Goal: Task Accomplishment & Management: Manage account settings

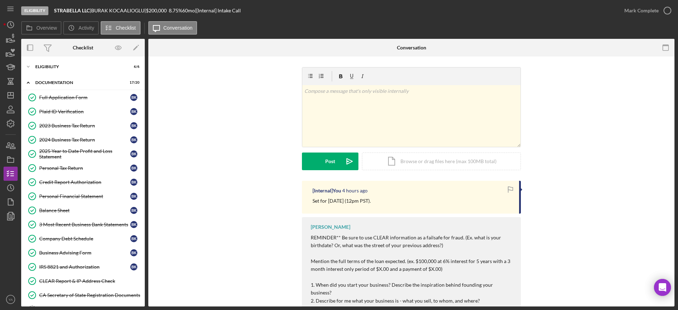
scroll to position [104, 0]
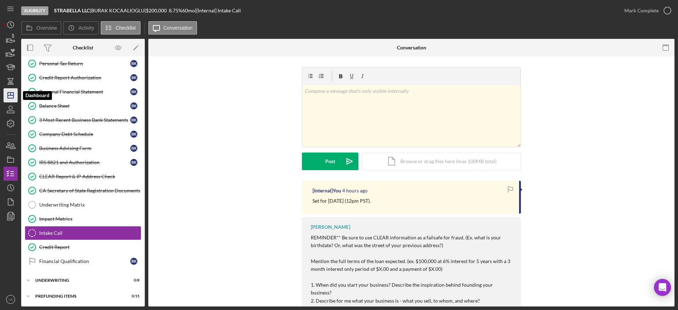
click at [12, 93] on icon "Icon/Dashboard" at bounding box center [11, 95] width 18 height 18
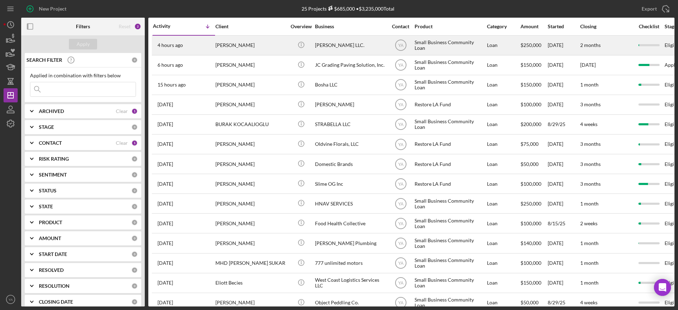
click at [366, 50] on div "[PERSON_NAME] LLC." at bounding box center [350, 45] width 71 height 19
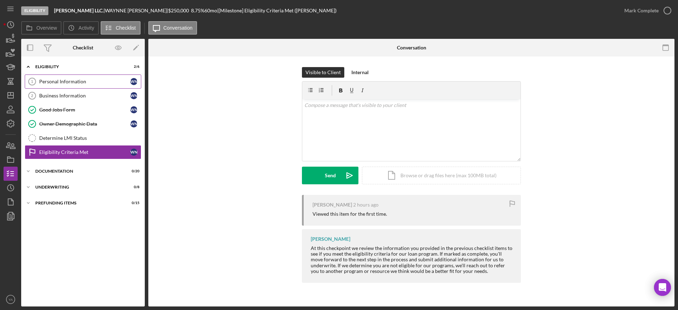
click at [97, 80] on div "Personal Information" at bounding box center [84, 82] width 91 height 6
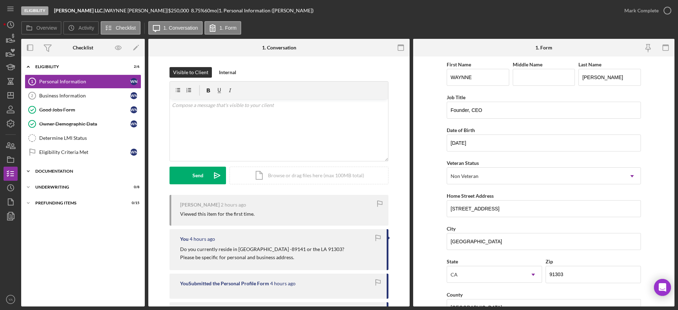
click at [74, 168] on div "Icon/Expander Documentation 0 / 20" at bounding box center [83, 171] width 124 height 14
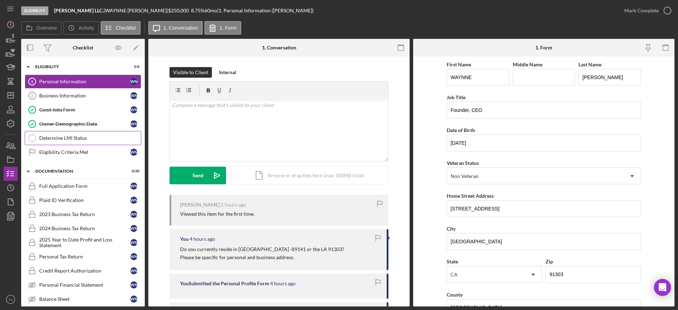
click at [86, 139] on div "Determine LMI Status" at bounding box center [90, 138] width 102 height 6
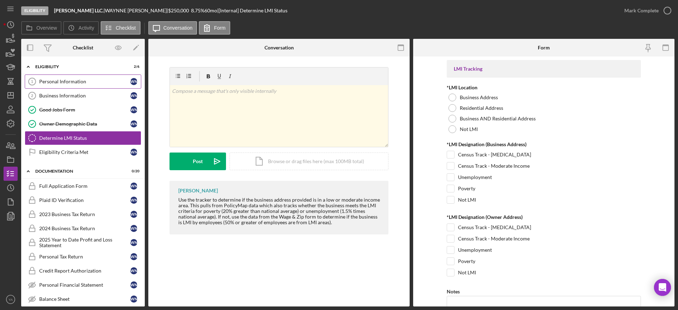
click at [87, 82] on div "Personal Information" at bounding box center [84, 82] width 91 height 6
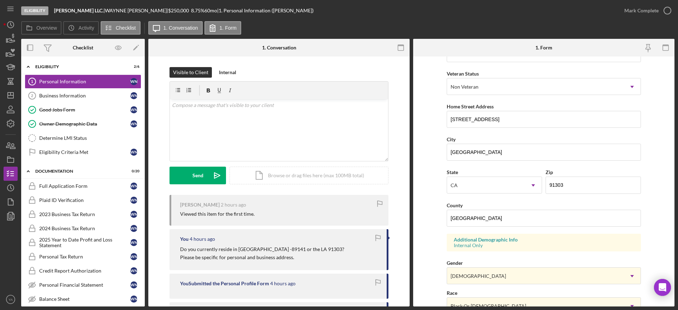
scroll to position [106, 0]
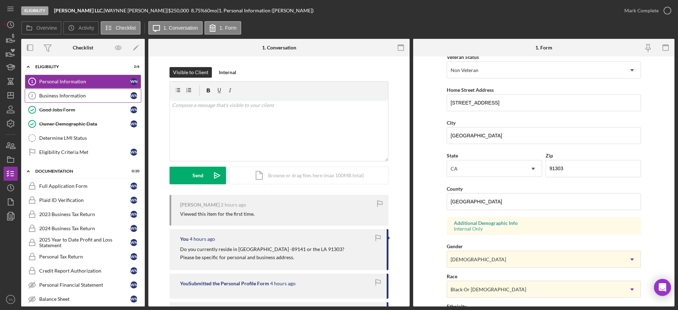
click at [85, 94] on div "Business Information" at bounding box center [84, 96] width 91 height 6
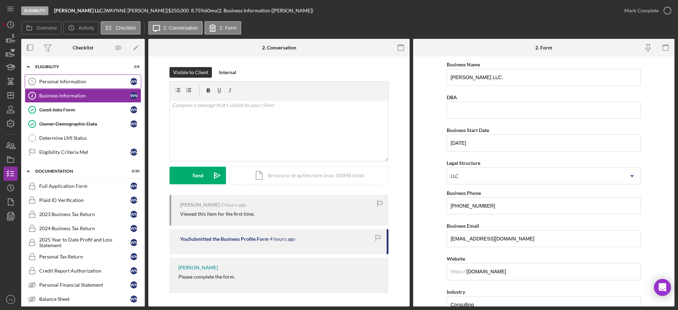
click at [78, 83] on div "Personal Information" at bounding box center [84, 82] width 91 height 6
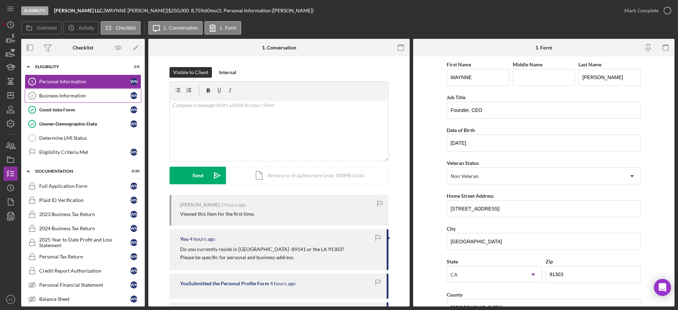
click at [84, 98] on link "Business Information 2 Business Information W N" at bounding box center [83, 96] width 116 height 14
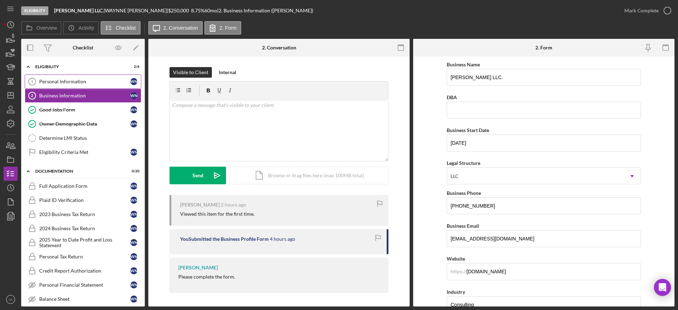
click at [82, 82] on div "Personal Information" at bounding box center [84, 82] width 91 height 6
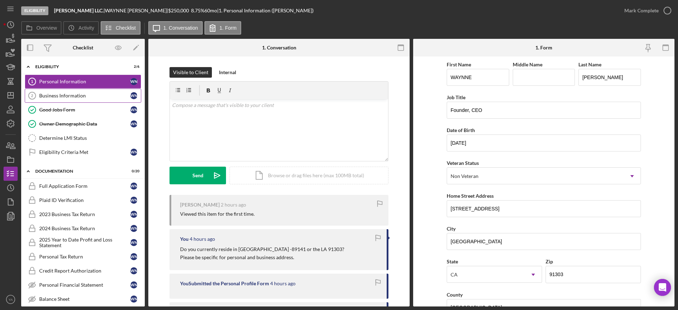
click at [84, 94] on div "Business Information" at bounding box center [84, 96] width 91 height 6
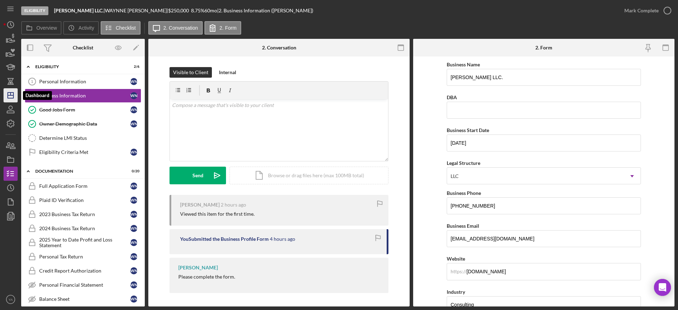
click at [14, 98] on icon "Icon/Dashboard" at bounding box center [11, 95] width 18 height 18
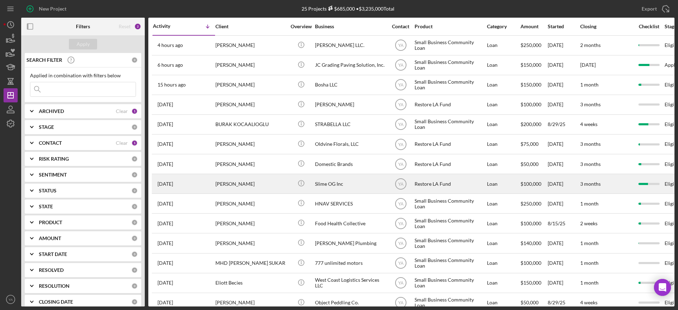
click at [343, 185] on div "Slime OG Inc" at bounding box center [350, 183] width 71 height 19
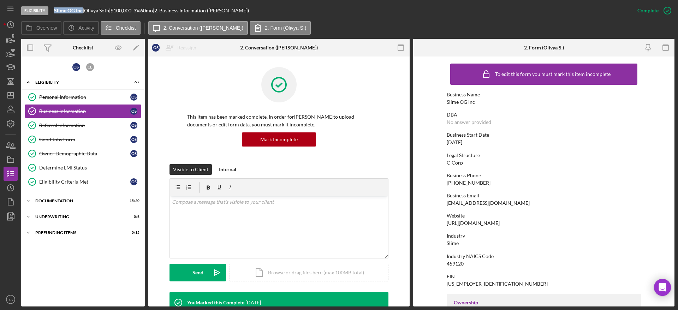
drag, startPoint x: 54, startPoint y: 11, endPoint x: 82, endPoint y: 12, distance: 28.3
click at [82, 12] on div "Eligibility Slime OG Inc | Olivya Soth | $100,000 $20,000 3 % 60 mo | 2. Busine…" at bounding box center [325, 10] width 609 height 21
copy b "Slime OG Inc"
click at [79, 196] on div "Icon/Expander Documentation 15 / 20" at bounding box center [83, 201] width 124 height 14
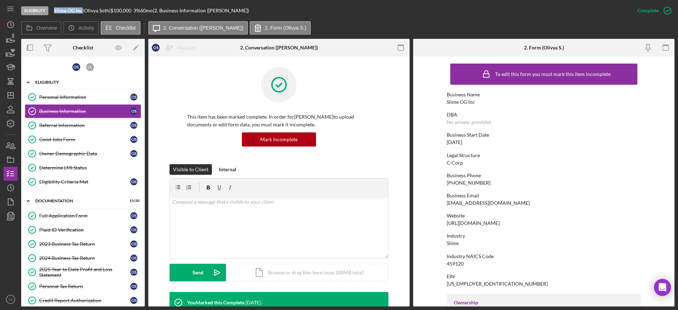
click at [62, 85] on div "Icon/Expander Eligibility 7 / 7" at bounding box center [83, 82] width 124 height 14
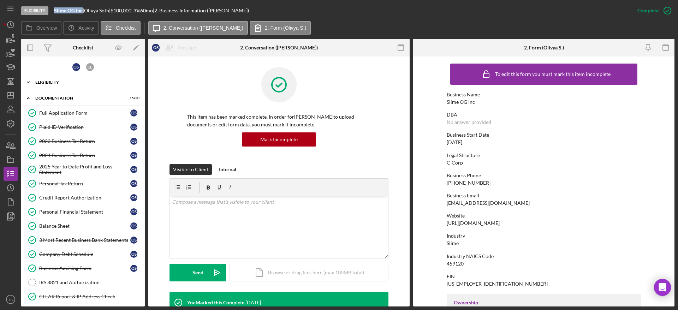
click at [51, 85] on div "Icon/Expander Eligibility 7 / 7" at bounding box center [83, 82] width 124 height 14
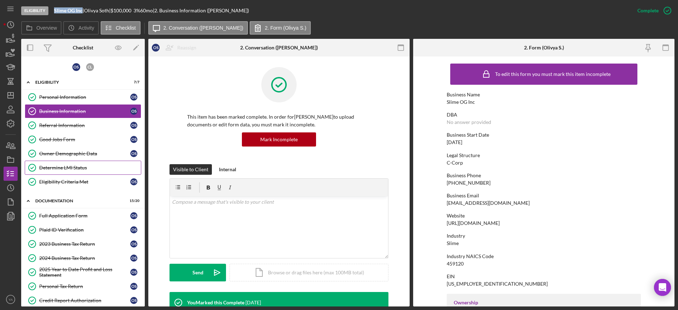
click at [71, 167] on div "Determine LMI Status" at bounding box center [90, 168] width 102 height 6
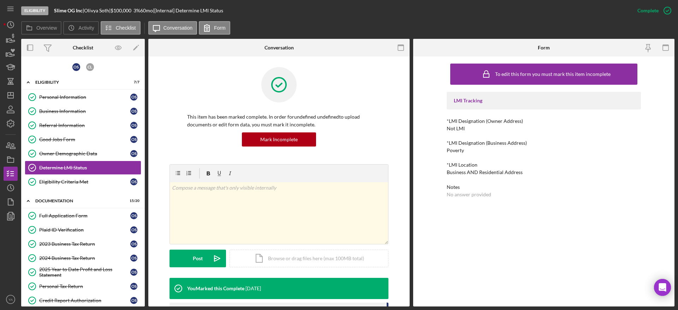
click at [451, 163] on div "*LMI Location" at bounding box center [543, 165] width 194 height 6
drag, startPoint x: 451, startPoint y: 164, endPoint x: 465, endPoint y: 165, distance: 13.5
click at [465, 165] on div "*LMI Location" at bounding box center [543, 165] width 194 height 6
click at [657, 6] on button "Complete Mark Incomplete" at bounding box center [643, 11] width 61 height 14
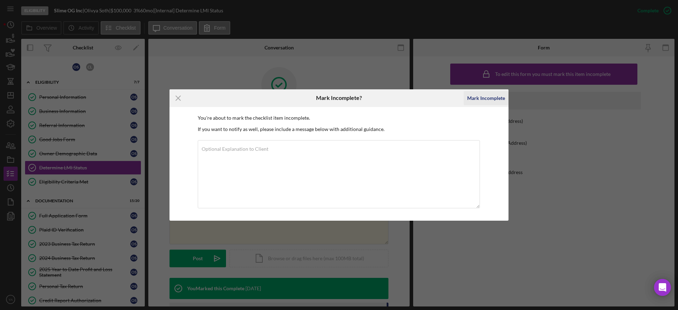
click at [485, 100] on div "Mark Incomplete" at bounding box center [486, 98] width 38 height 14
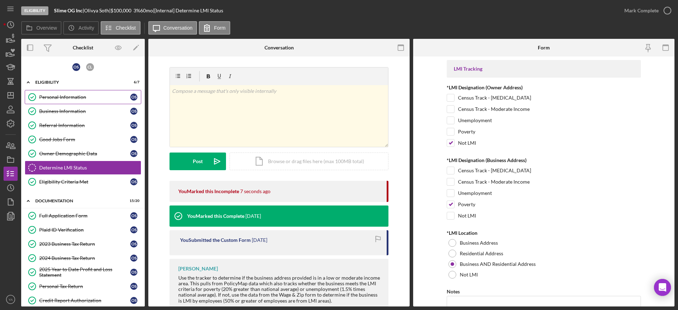
click at [72, 93] on link "Personal Information Personal Information O S" at bounding box center [83, 97] width 116 height 14
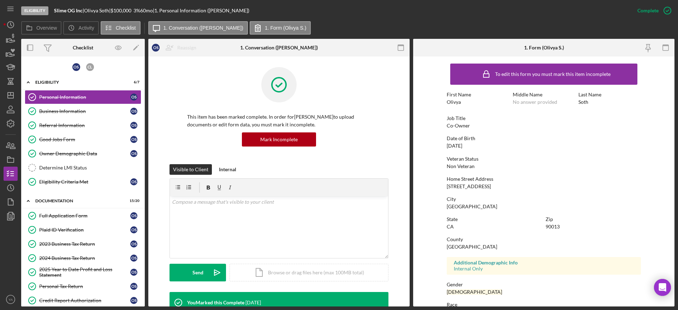
drag, startPoint x: 499, startPoint y: 186, endPoint x: 430, endPoint y: 186, distance: 68.5
click at [430, 186] on form "To edit this form you must mark this item incomplete First Name [PERSON_NAME] M…" at bounding box center [543, 181] width 261 height 250
copy div "[STREET_ADDRESS]"
click at [548, 227] on div "90013" at bounding box center [552, 227] width 14 height 6
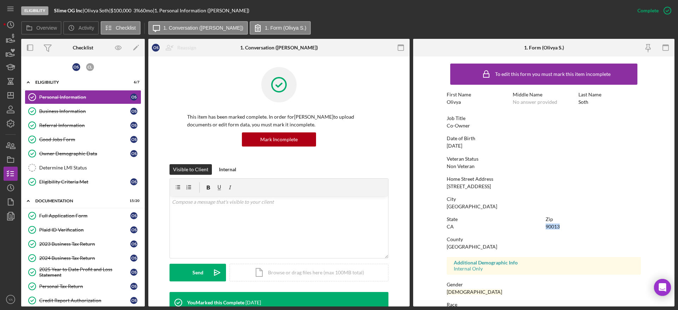
copy div "90013"
click at [77, 104] on link "Business Information Business Information O S" at bounding box center [83, 111] width 116 height 14
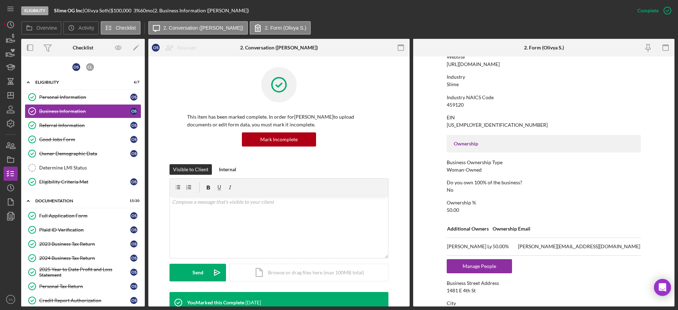
scroll to position [265, 0]
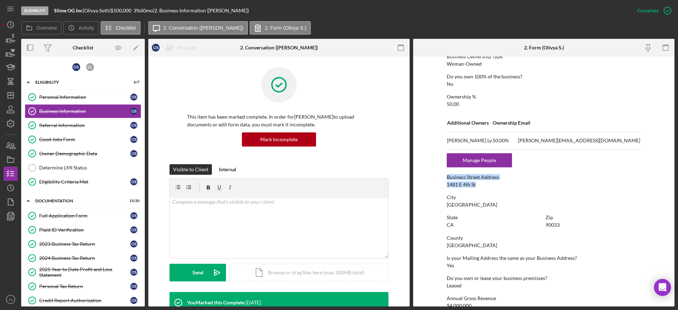
drag, startPoint x: 458, startPoint y: 181, endPoint x: 422, endPoint y: 180, distance: 35.7
click at [422, 180] on form "To edit this form you must mark this item incomplete Business Name Slime OG Inc…" at bounding box center [543, 181] width 261 height 250
click at [450, 186] on div "1481 E 4th St" at bounding box center [460, 185] width 29 height 6
drag, startPoint x: 477, startPoint y: 184, endPoint x: 449, endPoint y: 184, distance: 28.2
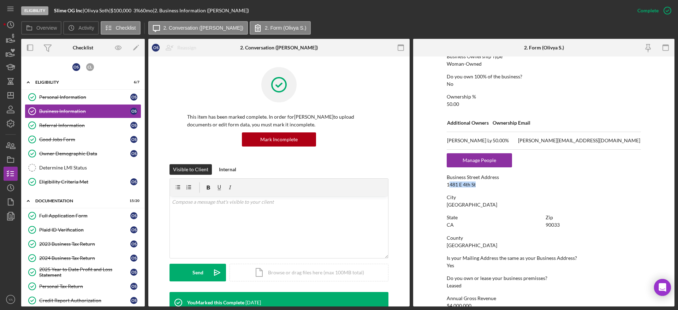
click at [449, 184] on div "Business Street Address [STREET_ADDRESS]" at bounding box center [543, 180] width 194 height 13
click at [73, 162] on link "Determine LMI Status Determine LMI Status" at bounding box center [83, 168] width 116 height 14
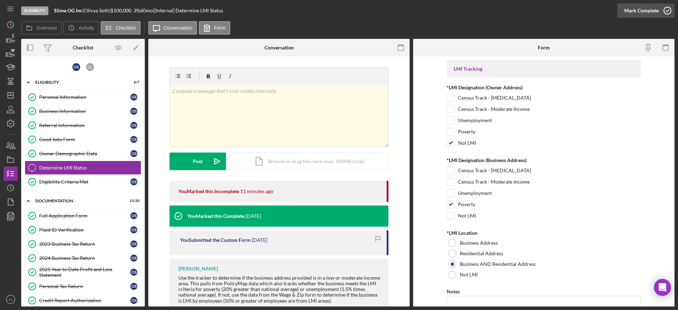
click at [652, 16] on div "Mark Complete" at bounding box center [641, 11] width 34 height 14
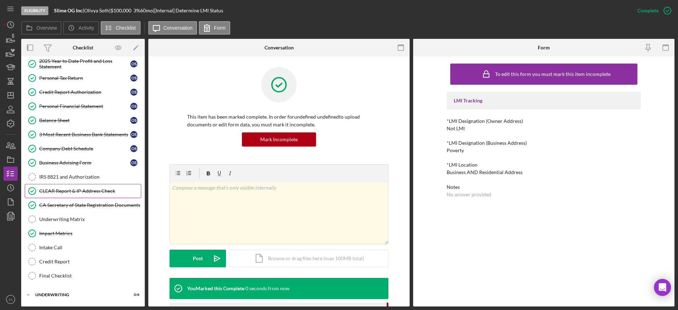
scroll to position [212, 0]
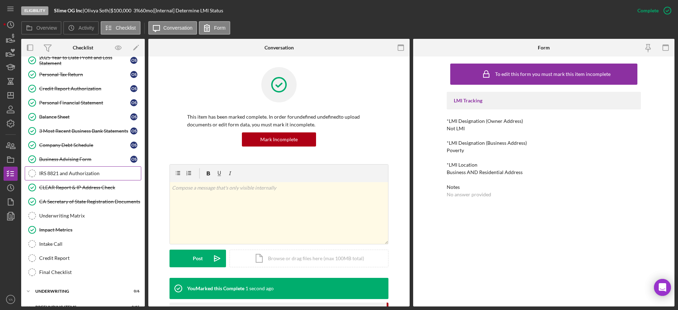
click at [57, 169] on link "IRS 8821 and Authorization IRS 8821 and Authorization" at bounding box center [83, 173] width 116 height 14
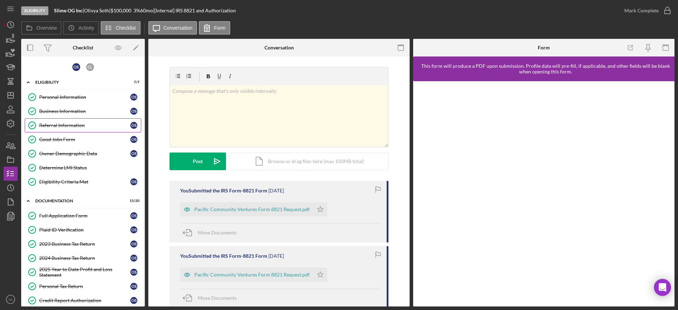
click at [80, 120] on link "Referral Information Referral Information O S" at bounding box center [83, 125] width 116 height 14
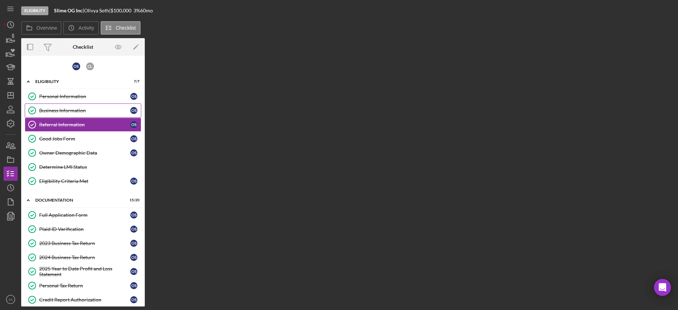
click at [82, 114] on link "Business Information Business Information O S" at bounding box center [83, 110] width 116 height 14
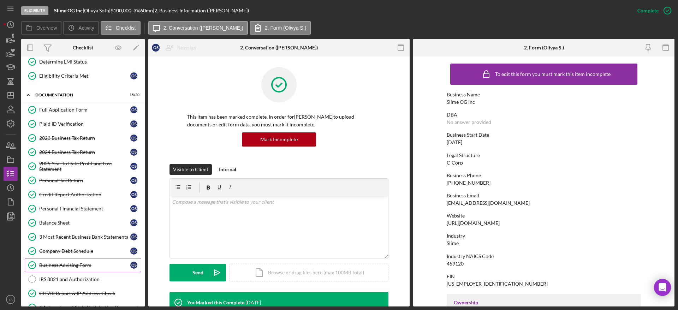
scroll to position [223, 0]
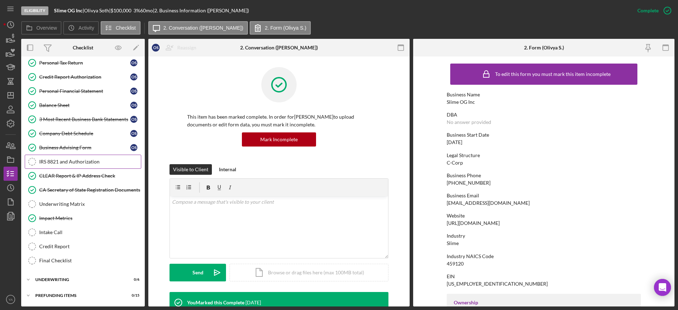
click at [83, 162] on div "IRS 8821 and Authorization" at bounding box center [90, 162] width 102 height 6
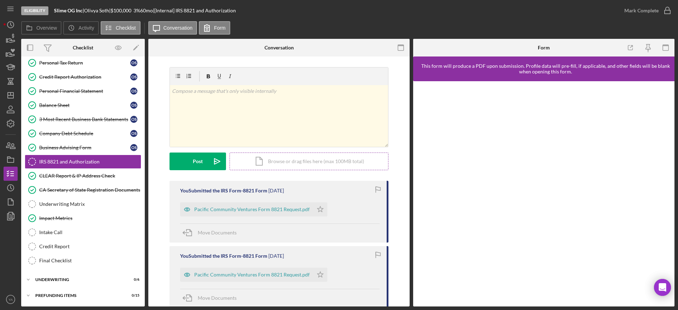
click at [274, 153] on div "Icon/Document Browse or drag files here (max 100MB total) Tap to choose files o…" at bounding box center [308, 161] width 159 height 18
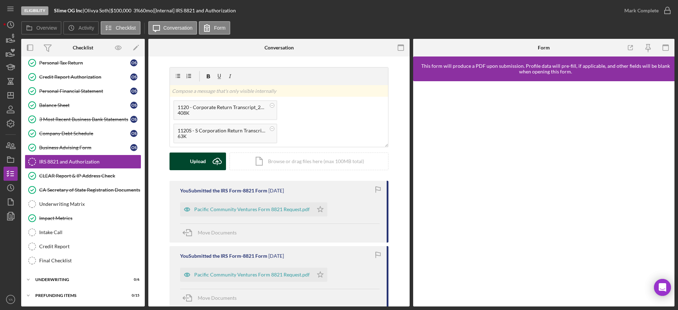
click at [210, 164] on icon "Icon/Upload" at bounding box center [217, 161] width 18 height 18
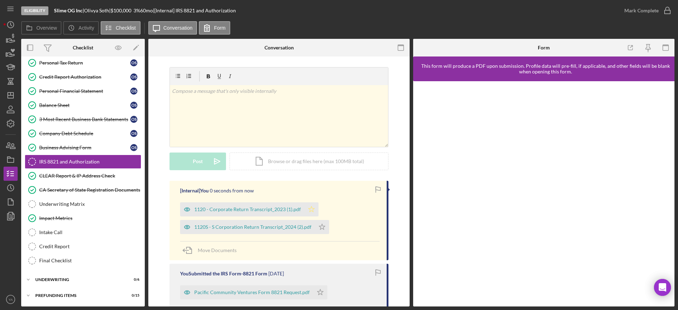
click at [311, 210] on icon "Icon/Star" at bounding box center [311, 209] width 14 height 14
click at [328, 234] on div "[Internal] You 1 second ago 1120 - Corporate Return Transcript_2023 (1).pdf 112…" at bounding box center [278, 220] width 219 height 79
click at [321, 227] on icon "Icon/Star" at bounding box center [322, 227] width 14 height 14
click at [653, 10] on div "Mark Complete" at bounding box center [641, 11] width 34 height 14
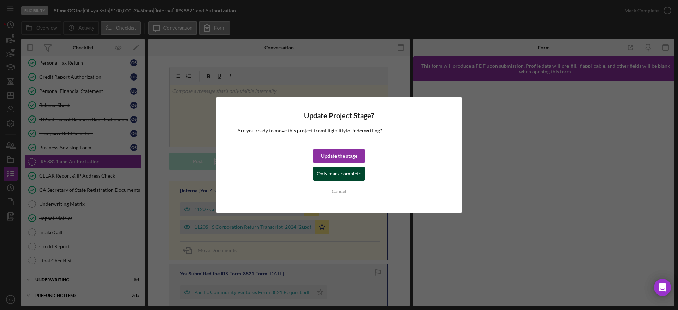
click at [343, 170] on div "Only mark complete" at bounding box center [339, 174] width 44 height 14
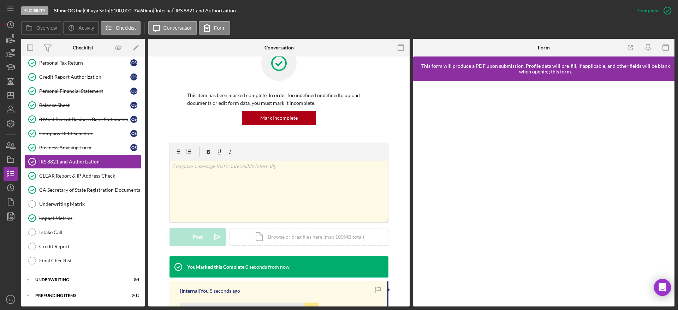
scroll to position [212, 0]
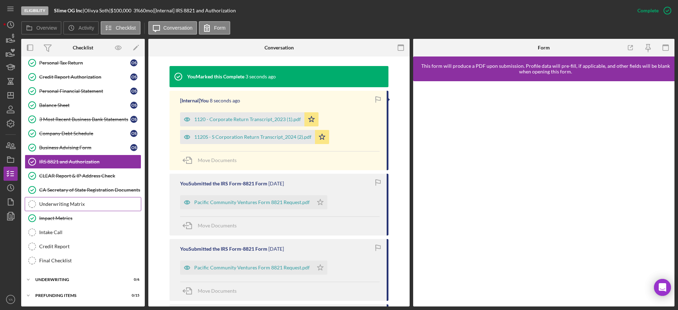
click at [70, 207] on link "Underwriting Matrix Underwriting Matrix" at bounding box center [83, 204] width 116 height 14
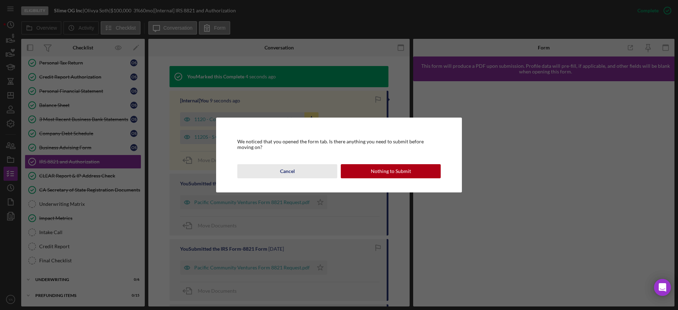
click at [308, 171] on button "Cancel" at bounding box center [287, 171] width 100 height 14
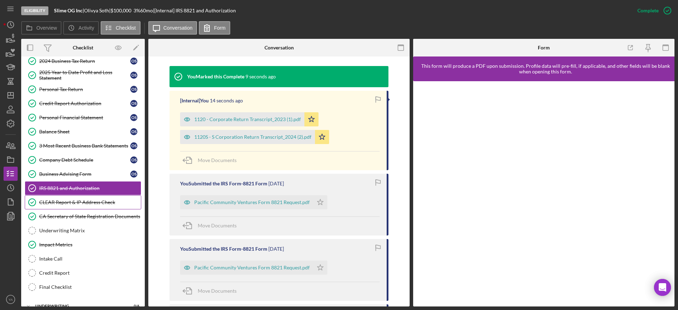
scroll to position [223, 0]
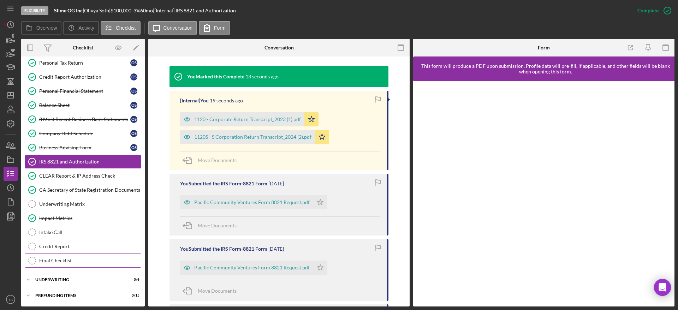
click at [61, 262] on div "Final Checklist" at bounding box center [90, 261] width 102 height 6
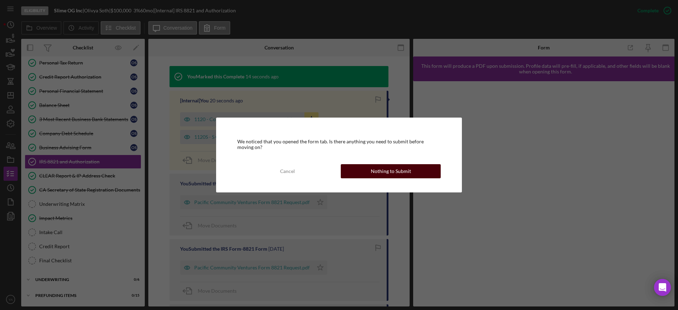
click at [396, 167] on div "Nothing to Submit" at bounding box center [391, 171] width 40 height 14
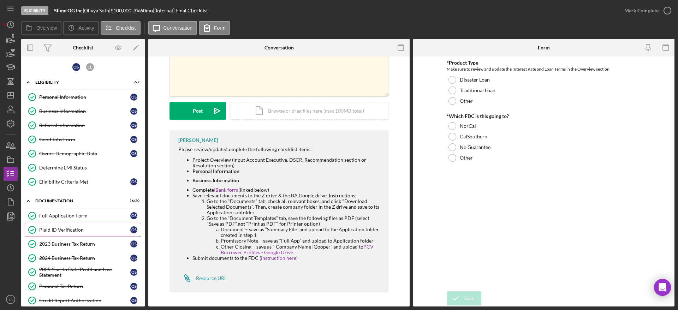
click at [64, 224] on link "Plaid ID Verification Plaid ID Verification O S" at bounding box center [83, 230] width 116 height 14
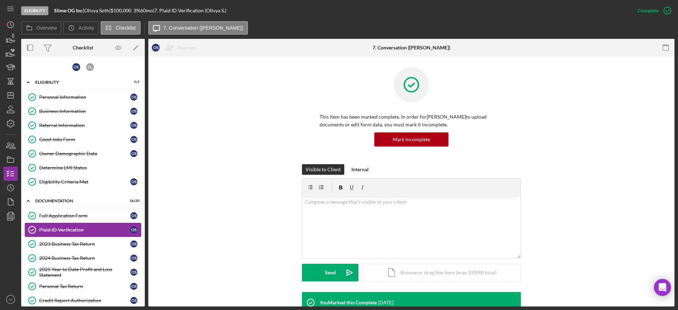
click at [69, 236] on link "Plaid ID Verification Plaid ID Verification O S" at bounding box center [83, 230] width 116 height 14
click at [69, 241] on div "2023 Business Tax Return" at bounding box center [84, 244] width 91 height 6
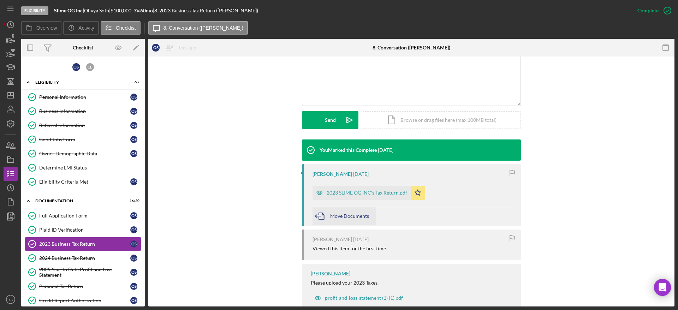
scroll to position [172, 0]
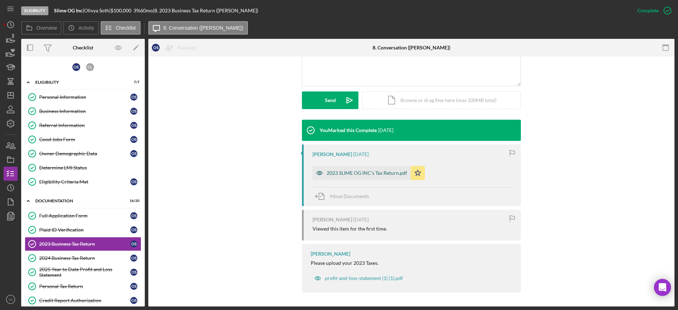
click at [365, 167] on div "2023 SLIME OG INC's Tax Return.pdf" at bounding box center [361, 173] width 98 height 14
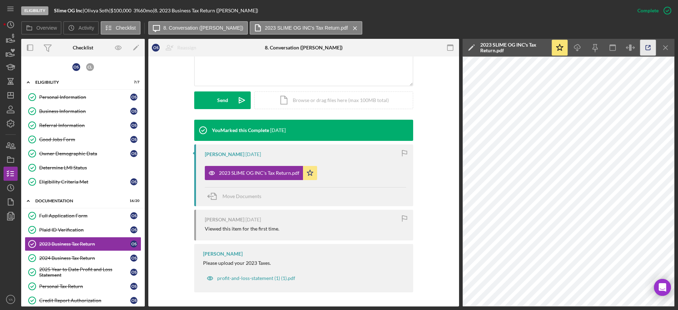
click at [641, 46] on icon "button" at bounding box center [648, 48] width 16 height 16
click at [68, 253] on link "2024 Business Tax Return 2024 Business Tax Return O S" at bounding box center [83, 258] width 116 height 14
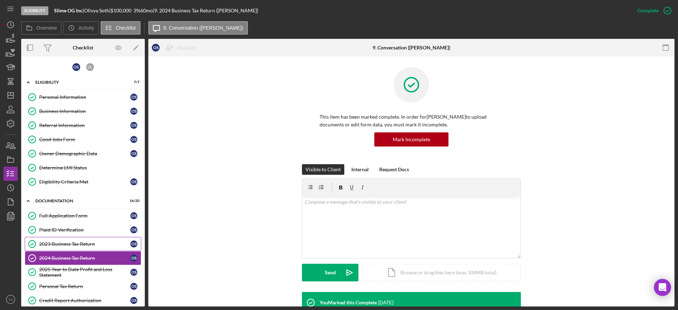
click at [90, 237] on link "2023 Business Tax Return 2023 Business Tax Return O S" at bounding box center [83, 244] width 116 height 14
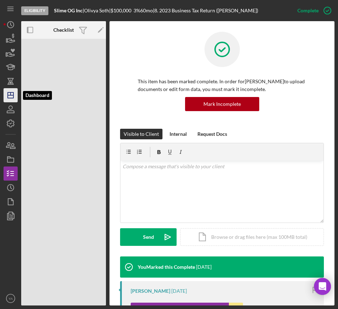
click at [11, 97] on icon "Icon/Dashboard" at bounding box center [11, 95] width 18 height 18
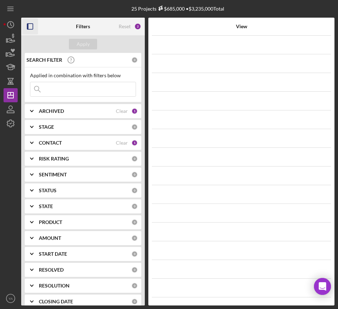
click at [31, 28] on icon "button" at bounding box center [30, 27] width 16 height 16
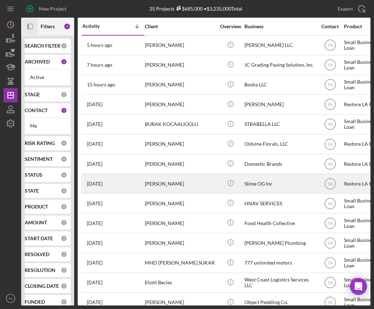
click at [248, 183] on div "Slime OG Inc" at bounding box center [279, 183] width 71 height 19
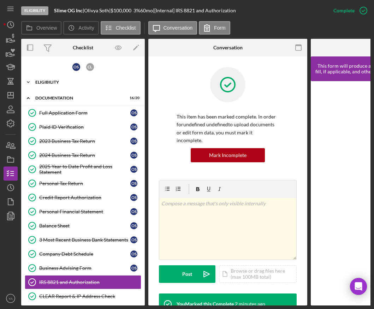
click at [60, 79] on div "Icon/Expander Eligibility 7 / 7" at bounding box center [83, 82] width 124 height 14
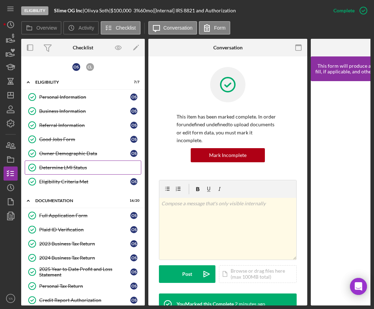
click at [70, 169] on div "Determine LMI Status" at bounding box center [90, 168] width 102 height 6
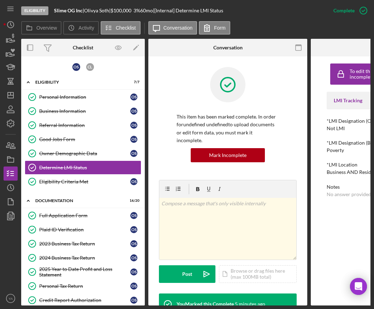
click at [295, 41] on icon "button" at bounding box center [298, 48] width 16 height 16
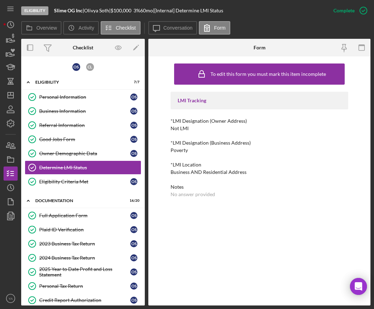
click at [182, 148] on div "Poverty" at bounding box center [178, 151] width 17 height 6
click at [180, 131] on div "Not LMI" at bounding box center [179, 129] width 18 height 6
drag, startPoint x: 192, startPoint y: 154, endPoint x: 187, endPoint y: 158, distance: 6.7
click at [160, 151] on div "To edit this form you must mark this item incomplete LMI Tracking *LMI Designat…" at bounding box center [259, 180] width 222 height 249
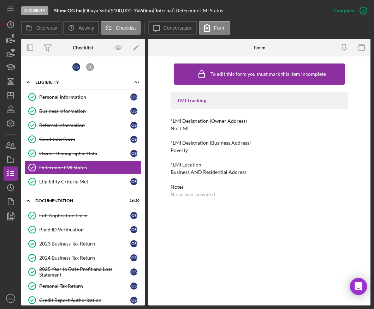
click at [196, 160] on div "LMI Tracking *LMI Designation (Owner Address) Not LMI *LMI Designation (Busines…" at bounding box center [259, 145] width 178 height 106
drag, startPoint x: 245, startPoint y: 174, endPoint x: 165, endPoint y: 171, distance: 79.8
click at [165, 171] on div "To edit this form you must mark this item incomplete LMI Tracking *LMI Designat…" at bounding box center [259, 180] width 222 height 249
copy div "Business AND Residential Address"
click at [10, 98] on polygon "button" at bounding box center [11, 95] width 6 height 6
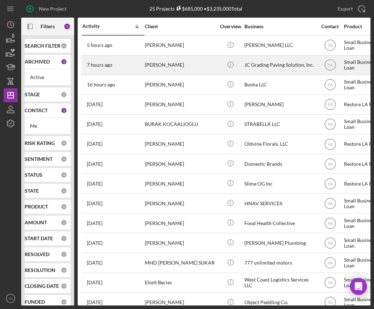
click at [205, 65] on div "[PERSON_NAME]" at bounding box center [180, 65] width 71 height 19
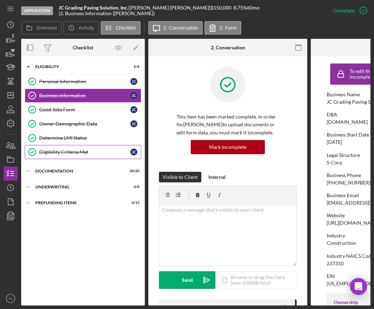
click at [73, 154] on div "Eligibility Criteria Met" at bounding box center [84, 152] width 91 height 6
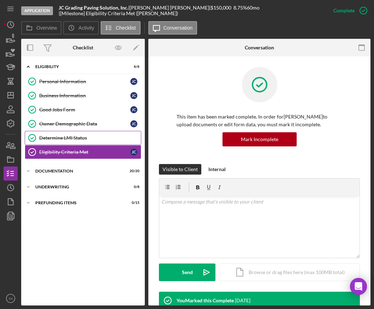
click at [74, 138] on div "Determine LMI Status" at bounding box center [90, 138] width 102 height 6
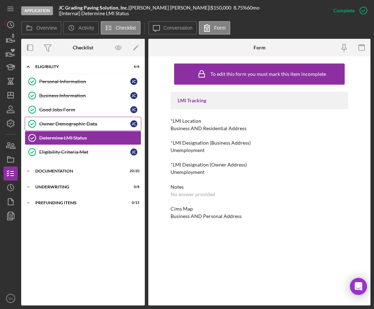
click at [88, 125] on div "Owner Demographic Data" at bounding box center [84, 124] width 91 height 6
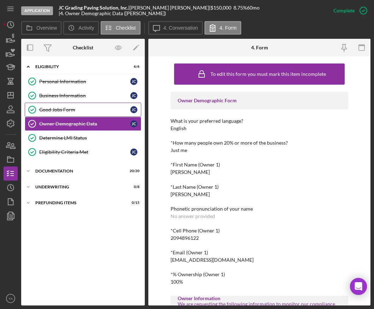
click at [74, 113] on link "Good Jobs Form Good Jobs Form [PERSON_NAME]" at bounding box center [83, 110] width 116 height 14
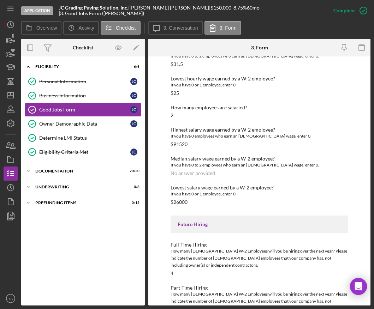
scroll to position [928, 0]
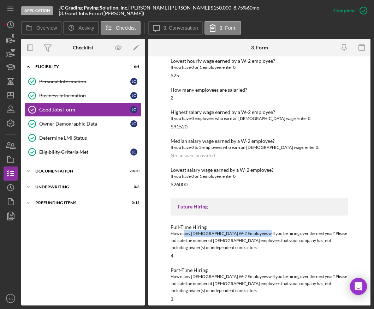
drag, startPoint x: 182, startPoint y: 227, endPoint x: 255, endPoint y: 229, distance: 73.4
click at [255, 230] on div "How many [DEMOGRAPHIC_DATA] W-2 Employees will you be hiring over the next year…" at bounding box center [259, 240] width 178 height 21
click at [187, 205] on div "Future Hiring" at bounding box center [259, 207] width 178 height 18
click at [57, 166] on div "Icon/Expander Documentation 20 / 20" at bounding box center [83, 171] width 124 height 14
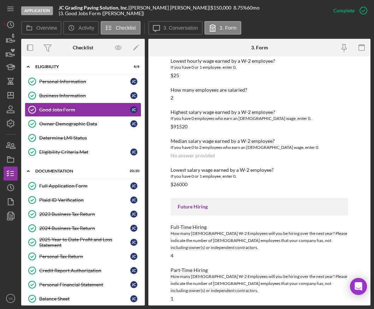
scroll to position [194, 0]
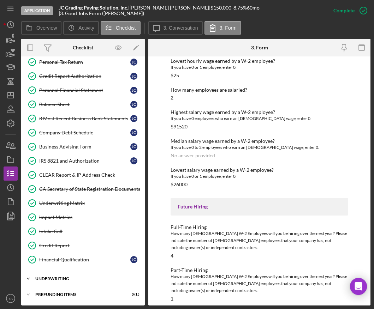
click at [65, 278] on div "Underwriting" at bounding box center [85, 279] width 101 height 4
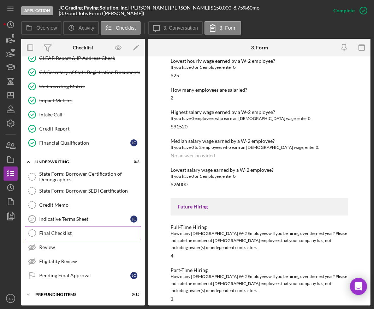
click at [74, 232] on div "Final Checklist" at bounding box center [90, 233] width 102 height 6
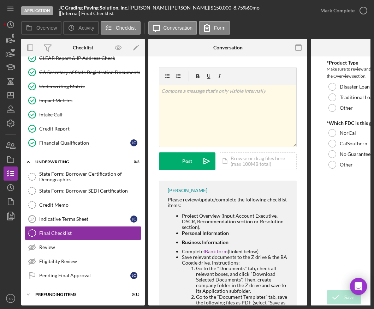
scroll to position [116, 0]
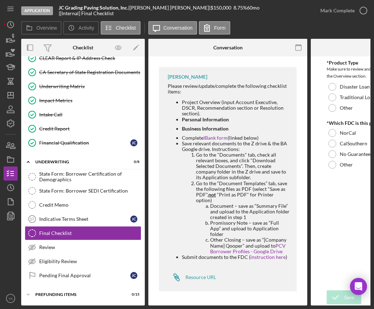
drag, startPoint x: 203, startPoint y: 162, endPoint x: 229, endPoint y: 176, distance: 30.3
click at [229, 176] on li "Go to the "Documents" tab, check all relevant boxes, and click "Download Select…" at bounding box center [243, 166] width 94 height 28
drag, startPoint x: 197, startPoint y: 150, endPoint x: 258, endPoint y: 175, distance: 66.2
click at [258, 175] on li "Go to the "Documents" tab, check all relevant boxes, and click "Download Select…" at bounding box center [243, 166] width 94 height 28
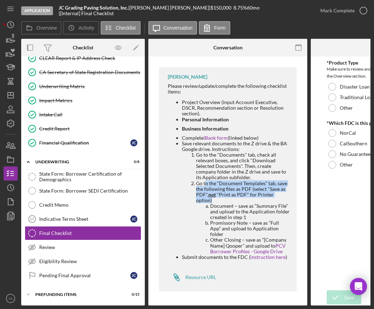
drag, startPoint x: 221, startPoint y: 182, endPoint x: 264, endPoint y: 196, distance: 45.6
click at [264, 196] on li "Go to the “Document Templates” tab, save the following files as PDF (select "Sa…" at bounding box center [243, 218] width 94 height 74
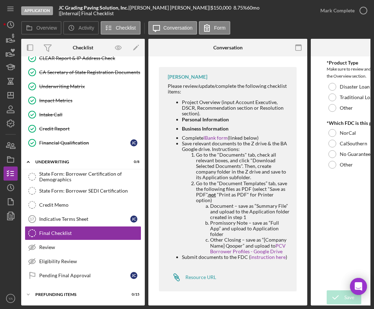
click at [198, 181] on li "Go to the “Document Templates” tab, save the following files as PDF (select "Sa…" at bounding box center [243, 218] width 94 height 74
drag, startPoint x: 198, startPoint y: 181, endPoint x: 264, endPoint y: 182, distance: 66.7
click at [264, 182] on li "Go to the “Document Templates” tab, save the following files as PDF (select "Sa…" at bounding box center [243, 218] width 94 height 74
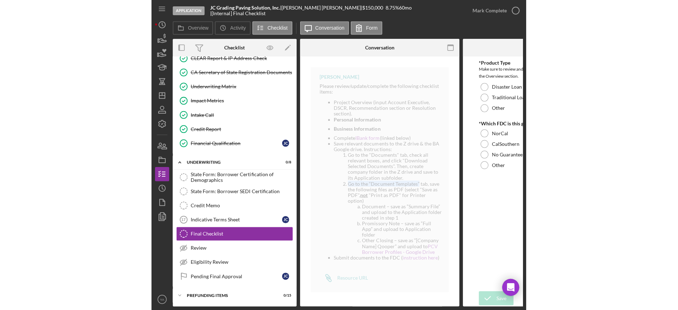
scroll to position [114, 0]
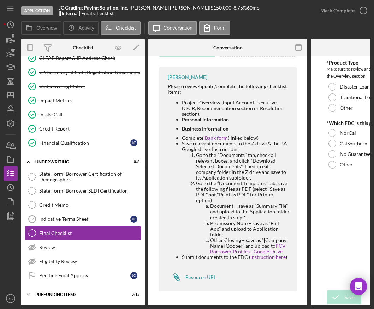
click at [227, 190] on li "Go to the “Document Templates” tab, save the following files as PDF (select "Sa…" at bounding box center [243, 218] width 94 height 74
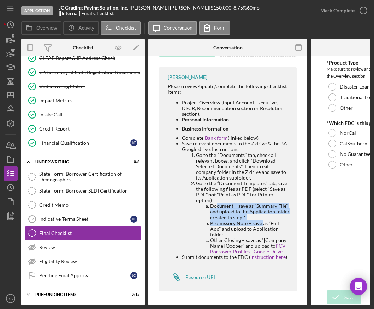
drag, startPoint x: 217, startPoint y: 206, endPoint x: 262, endPoint y: 218, distance: 46.5
click at [262, 218] on ol "Document – save as “Summary File” and upload to the Application folder created …" at bounding box center [243, 228] width 94 height 51
drag, startPoint x: 259, startPoint y: 217, endPoint x: 270, endPoint y: 218, distance: 10.3
click at [260, 217] on li "Document – save as “Summary File” and upload to the Application folder created …" at bounding box center [249, 211] width 79 height 17
click at [245, 222] on li "Promissory Note – save as “Full App” and upload to Application folder" at bounding box center [249, 229] width 79 height 17
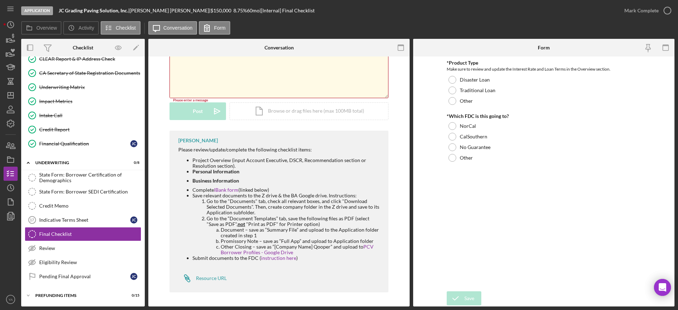
scroll to position [311, 0]
click at [96, 224] on link "Indicative Terms Sheet 17 Indicative Terms Sheet [PERSON_NAME]" at bounding box center [83, 220] width 116 height 14
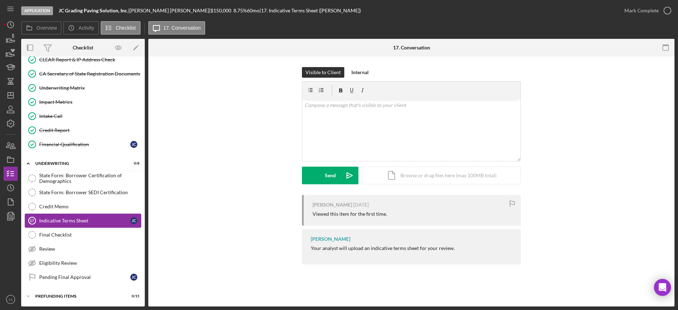
scroll to position [311, 0]
click at [80, 234] on div "Final Checklist" at bounding box center [90, 234] width 102 height 6
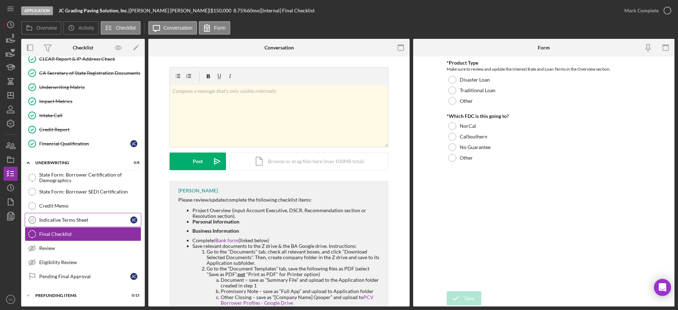
click at [83, 220] on div "Indicative Terms Sheet" at bounding box center [84, 220] width 91 height 6
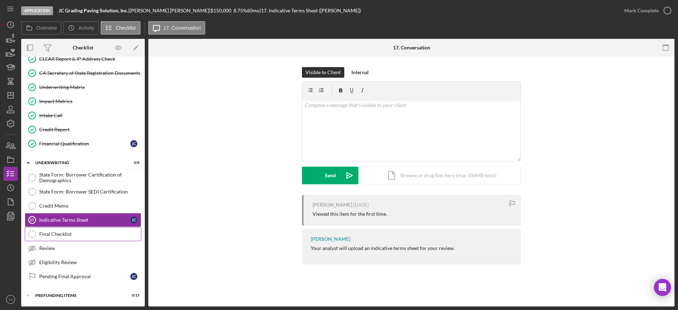
click at [82, 236] on div "Final Checklist" at bounding box center [90, 234] width 102 height 6
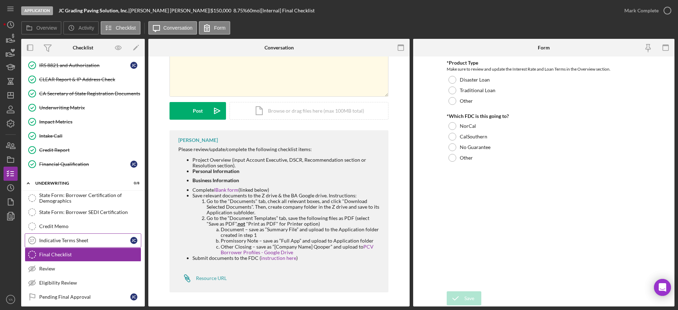
scroll to position [311, 0]
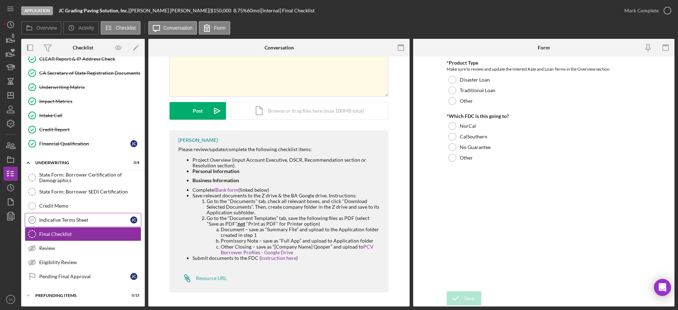
click at [79, 222] on div "Indicative Terms Sheet" at bounding box center [84, 220] width 91 height 6
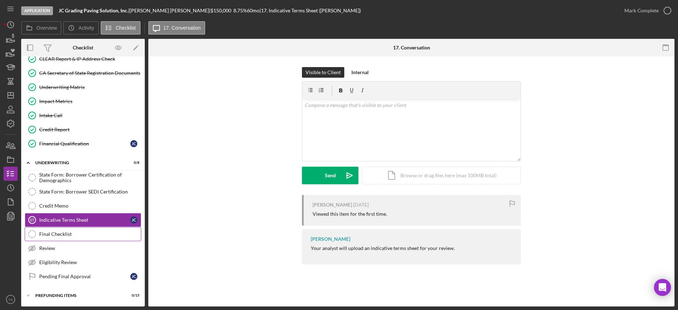
click at [86, 230] on link "Final Checklist Final Checklist" at bounding box center [83, 234] width 116 height 14
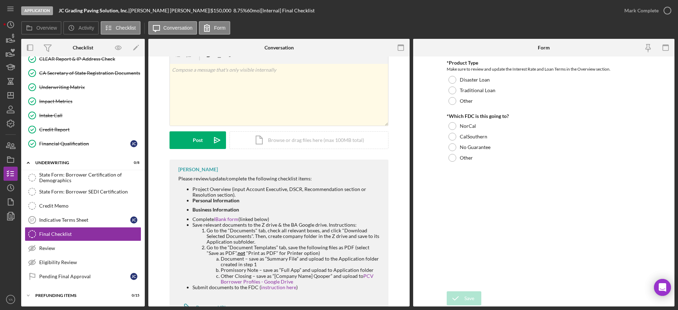
scroll to position [50, 0]
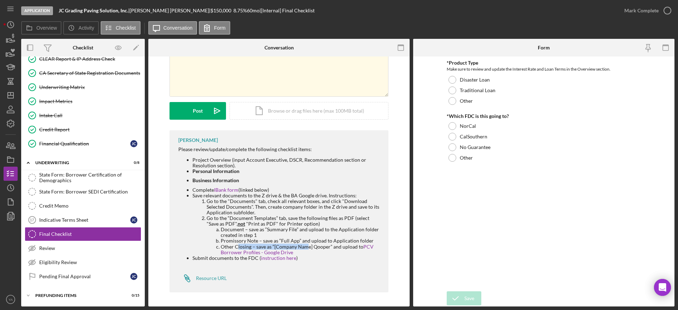
drag, startPoint x: 300, startPoint y: 240, endPoint x: 304, endPoint y: 245, distance: 5.8
click at [304, 245] on li "Other Closing – save as “[Company Name] Qooper” and upload to PCV Borrower Prof…" at bounding box center [301, 249] width 161 height 11
click at [261, 241] on li "Promissory Note – save as “Full App” and upload to Application folder" at bounding box center [301, 241] width 161 height 6
drag, startPoint x: 261, startPoint y: 241, endPoint x: 319, endPoint y: 235, distance: 58.2
click at [319, 235] on ol "Document – save as “Summary File” and upload to the Application folder created …" at bounding box center [293, 241] width 175 height 28
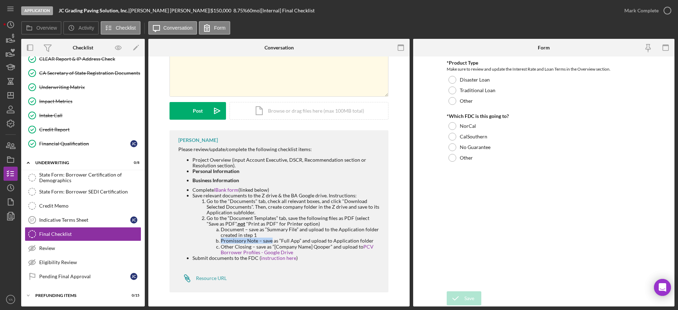
click at [314, 236] on li "Document – save as “Summary File” and upload to the Application folder created …" at bounding box center [301, 232] width 161 height 11
click at [321, 237] on li "Document – save as “Summary File” and upload to the Application folder created …" at bounding box center [301, 232] width 161 height 11
click at [343, 240] on li "Promissory Note – save as “Full App” and upload to Application folder" at bounding box center [301, 241] width 161 height 6
click at [74, 200] on link "Credit Memo Credit Memo" at bounding box center [83, 206] width 116 height 14
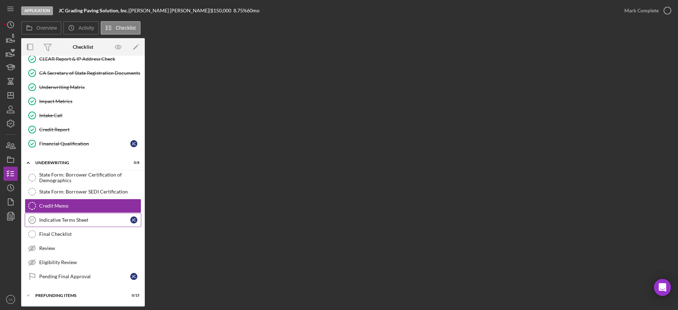
scroll to position [311, 0]
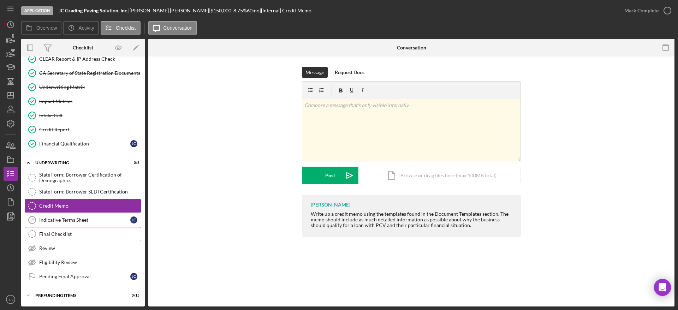
click at [74, 234] on div "Final Checklist" at bounding box center [90, 234] width 102 height 6
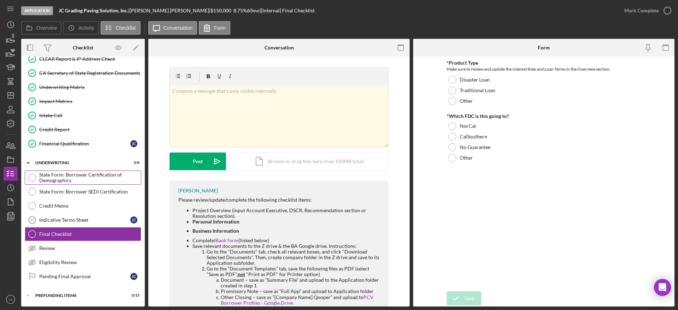
click at [95, 181] on div "State Form: Borrower Certification of Demographics" at bounding box center [90, 177] width 102 height 11
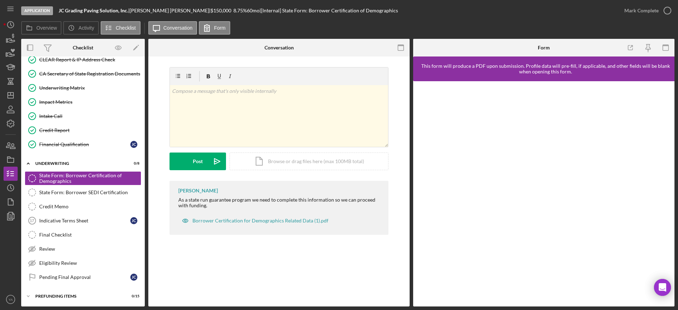
scroll to position [311, 0]
click at [12, 97] on icon "Icon/Dashboard" at bounding box center [11, 95] width 18 height 18
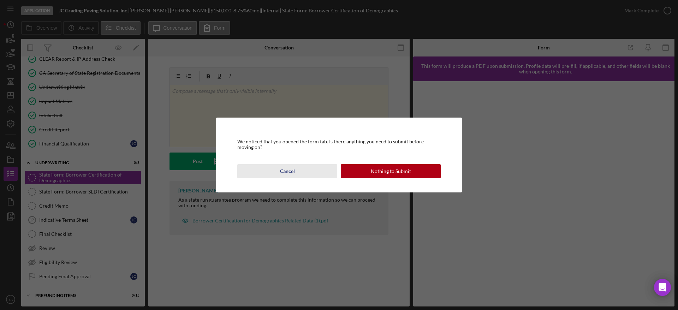
click at [295, 164] on button "Cancel" at bounding box center [287, 171] width 100 height 14
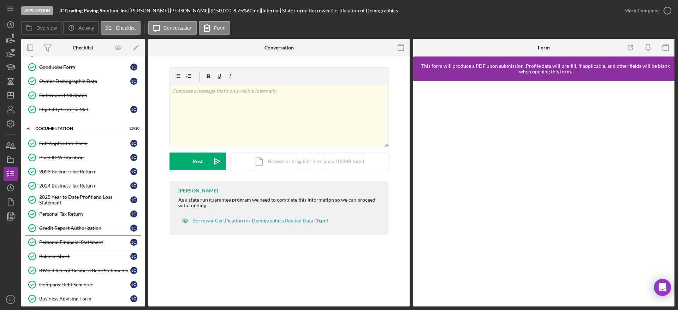
scroll to position [0, 0]
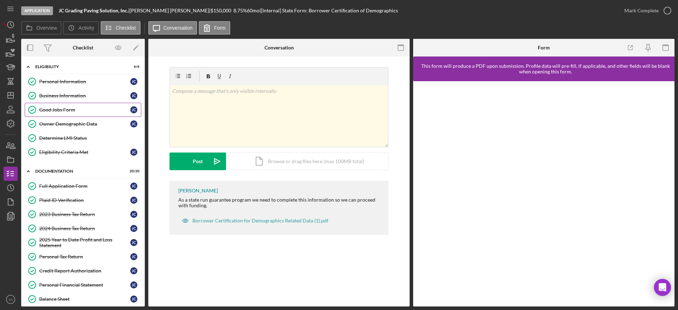
click at [79, 114] on link "Good Jobs Form Good Jobs Form [PERSON_NAME]" at bounding box center [83, 110] width 116 height 14
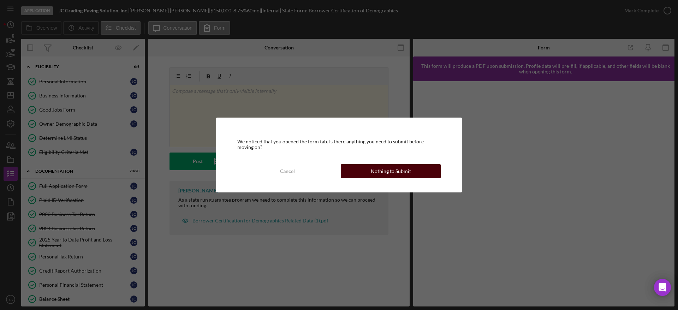
click at [370, 173] on button "Nothing to Submit" at bounding box center [391, 171] width 100 height 14
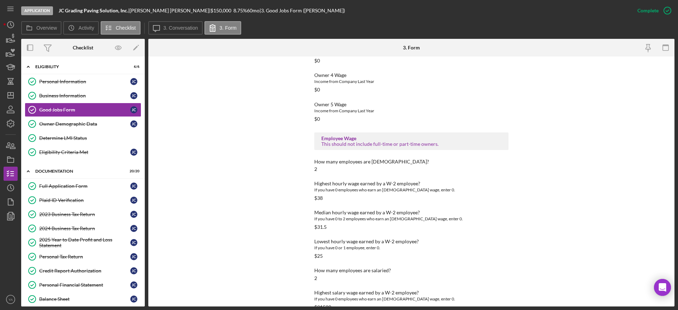
scroll to position [914, 0]
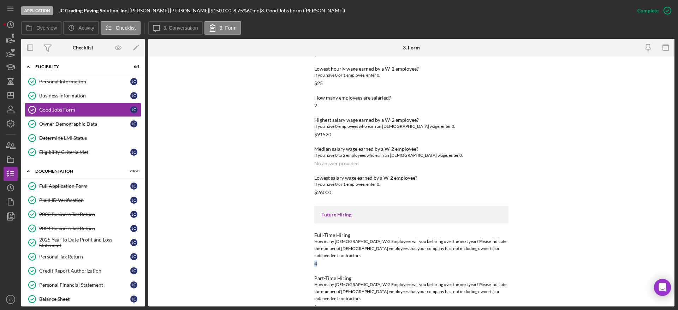
drag, startPoint x: 325, startPoint y: 257, endPoint x: 304, endPoint y: 256, distance: 20.8
click at [304, 256] on div "To edit this form you must mark this item incomplete Good Jobs Form *Number of …" at bounding box center [411, 181] width 526 height 250
drag, startPoint x: 323, startPoint y: 240, endPoint x: 336, endPoint y: 239, distance: 13.2
click at [336, 239] on div "How many [DEMOGRAPHIC_DATA] W-2 Employees will you be hiring over the next year…" at bounding box center [411, 248] width 194 height 21
drag, startPoint x: 319, startPoint y: 258, endPoint x: 311, endPoint y: 258, distance: 7.4
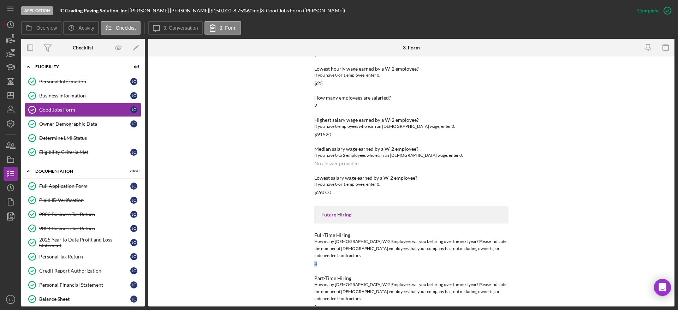
click at [311, 258] on div "To edit this form you must mark this item incomplete Good Jobs Form *Number of …" at bounding box center [411, 181] width 526 height 250
click at [309, 290] on div "To edit this form you must mark this item incomplete Good Jobs Form *Number of …" at bounding box center [411, 181] width 526 height 250
click at [335, 281] on div "How many [DEMOGRAPHIC_DATA] W-2 Employees will you be hiring over the next year…" at bounding box center [411, 291] width 194 height 21
click at [315, 249] on div "How many [DEMOGRAPHIC_DATA] W-2 Employees will you be hiring over the next year…" at bounding box center [411, 248] width 194 height 21
drag, startPoint x: 323, startPoint y: 253, endPoint x: 305, endPoint y: 253, distance: 17.6
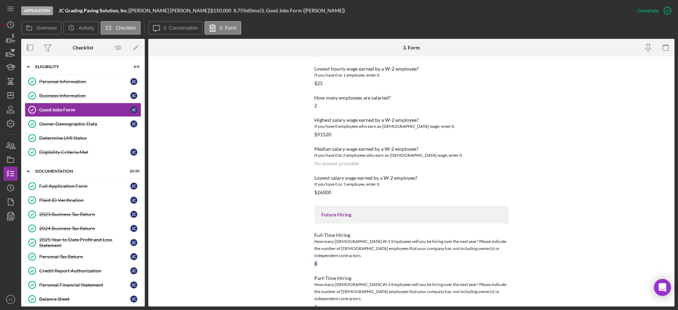
click at [305, 253] on div "To edit this form you must mark this item incomplete Good Jobs Form *Number of …" at bounding box center [411, 181] width 526 height 250
drag, startPoint x: 329, startPoint y: 293, endPoint x: 299, endPoint y: 292, distance: 30.0
click at [299, 292] on div "To edit this form you must mark this item incomplete Good Jobs Form *Number of …" at bounding box center [411, 181] width 526 height 250
click at [324, 256] on div "Full-Time Hiring How many [DEMOGRAPHIC_DATA] W-2 Employees will you be hiring o…" at bounding box center [411, 249] width 194 height 34
click at [546, 265] on div "To edit this form you must mark this item incomplete Good Jobs Form *Number of …" at bounding box center [411, 181] width 526 height 250
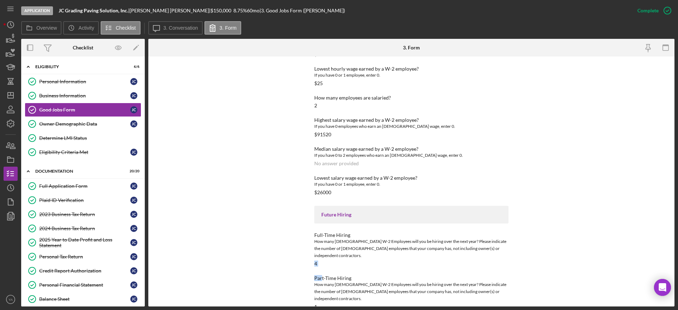
drag, startPoint x: 320, startPoint y: 261, endPoint x: 308, endPoint y: 256, distance: 12.6
click at [308, 256] on div "To edit this form you must mark this item incomplete Good Jobs Form *Number of …" at bounding box center [411, 181] width 526 height 250
click at [321, 257] on div "Full-Time Hiring How many [DEMOGRAPHIC_DATA] W-2 Employees will you be hiring o…" at bounding box center [411, 249] width 194 height 34
click at [307, 253] on div "To edit this form you must mark this item incomplete Good Jobs Form *Number of …" at bounding box center [411, 181] width 526 height 250
drag, startPoint x: 309, startPoint y: 294, endPoint x: 305, endPoint y: 294, distance: 4.2
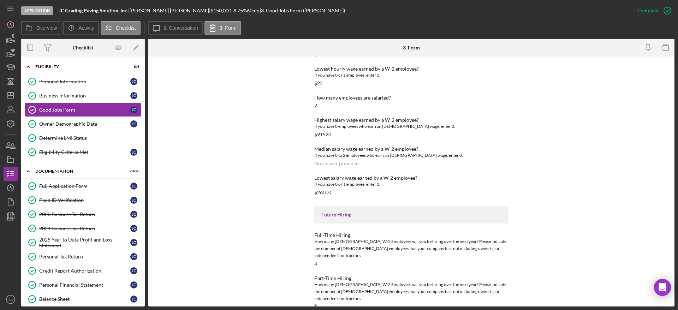
click at [304, 294] on div "To edit this form you must mark this item incomplete Good Jobs Form *Number of …" at bounding box center [411, 181] width 526 height 250
click at [324, 259] on div "Full-Time Hiring How many [DEMOGRAPHIC_DATA] W-2 Employees will you be hiring o…" at bounding box center [411, 249] width 194 height 34
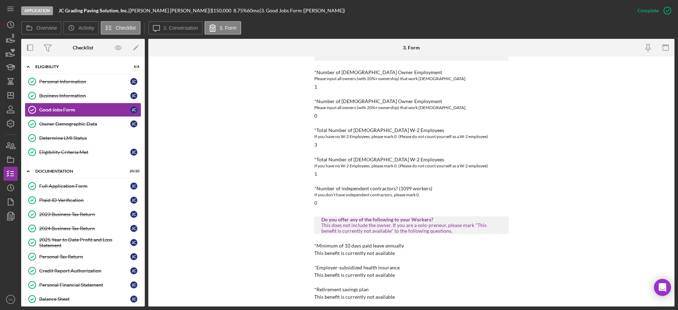
scroll to position [0, 0]
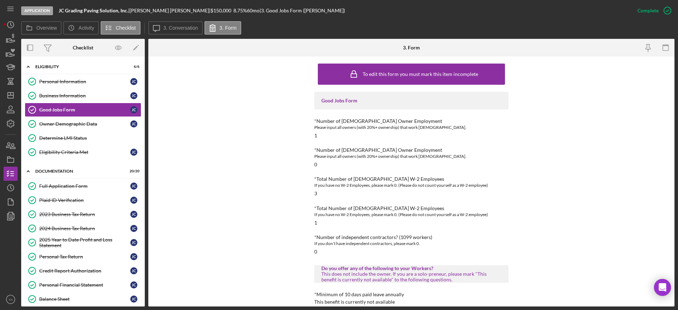
click at [552, 159] on div "To edit this form you must mark this item incomplete Good Jobs Form *Number of …" at bounding box center [411, 181] width 526 height 250
click at [12, 96] on icon "Icon/Dashboard" at bounding box center [11, 95] width 18 height 18
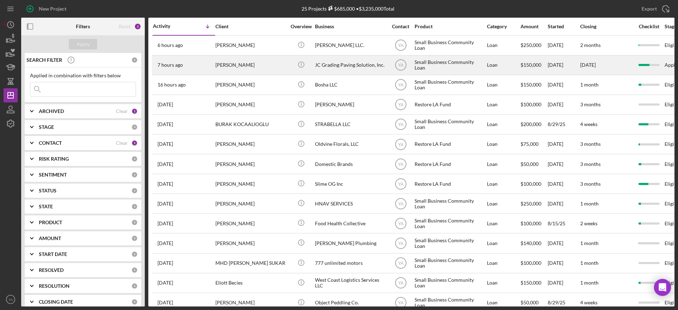
click at [357, 63] on div "JC Grading Paving Solution, Inc." at bounding box center [350, 65] width 71 height 19
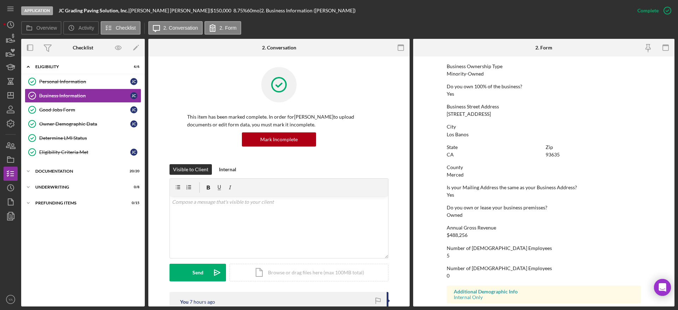
scroll to position [282, 0]
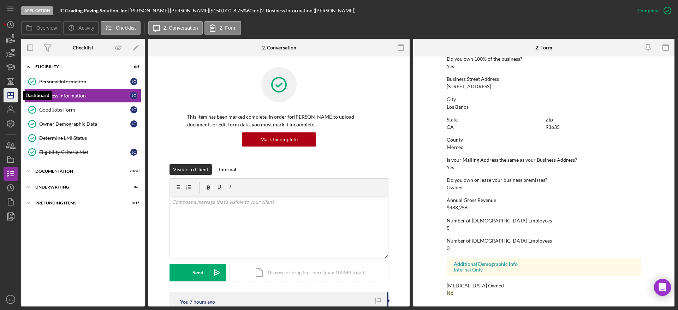
click at [7, 93] on icon "Icon/Dashboard" at bounding box center [11, 95] width 18 height 18
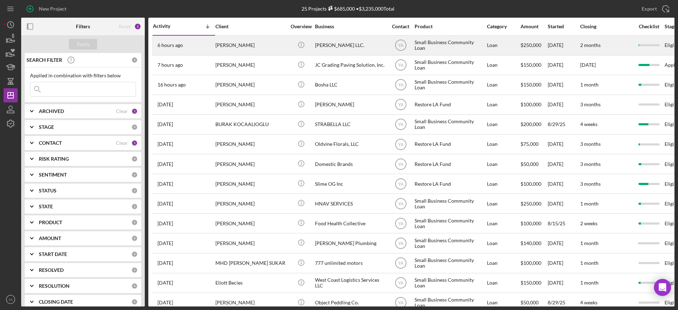
click at [379, 48] on div "[PERSON_NAME] LLC." at bounding box center [350, 45] width 71 height 19
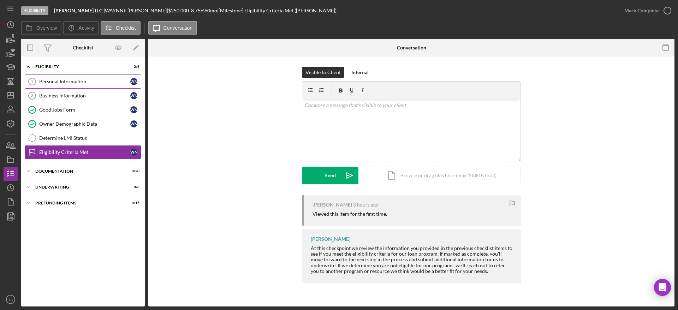
click at [82, 79] on div "Personal Information" at bounding box center [84, 82] width 91 height 6
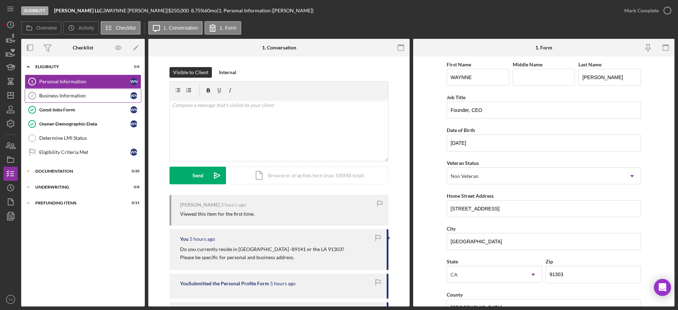
click at [77, 94] on div "Business Information" at bounding box center [84, 96] width 91 height 6
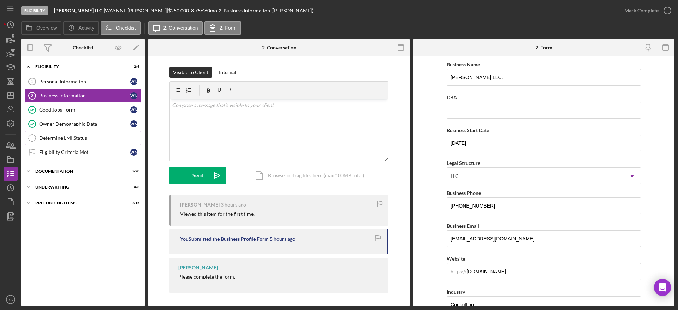
click at [76, 141] on link "Determine LMI Status Determine LMI Status" at bounding box center [83, 138] width 116 height 14
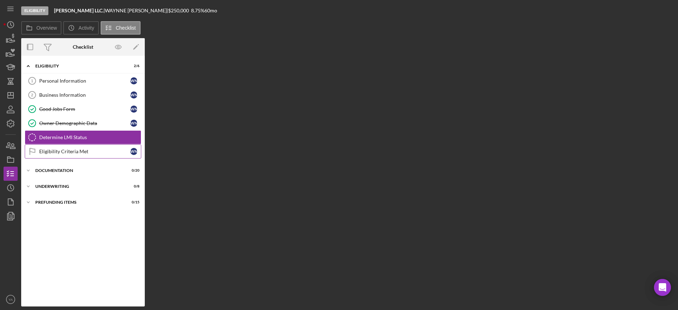
click at [72, 155] on link "Eligibility Criteria Met Eligibility Criteria Met W N" at bounding box center [83, 151] width 116 height 14
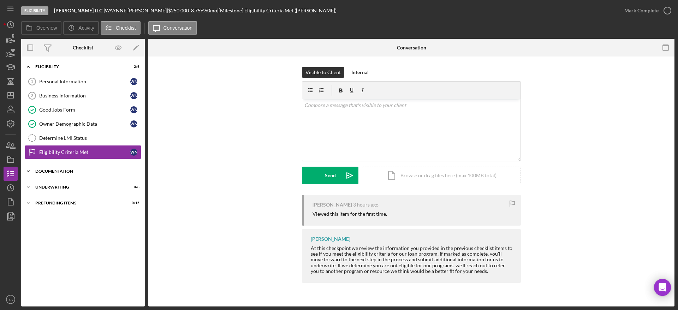
click at [68, 171] on div "Documentation" at bounding box center [85, 171] width 101 height 4
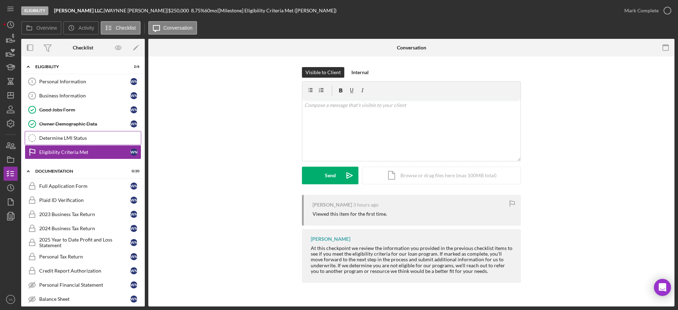
click at [84, 142] on link "Determine LMI Status Determine LMI Status" at bounding box center [83, 138] width 116 height 14
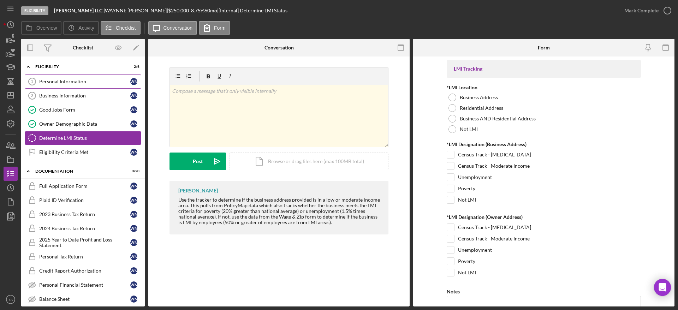
click at [99, 82] on div "Personal Information" at bounding box center [84, 82] width 91 height 6
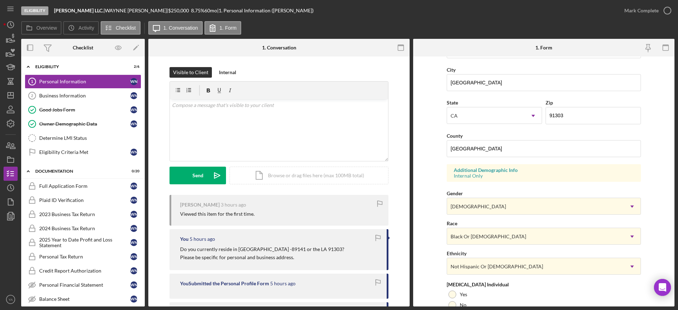
scroll to position [221, 0]
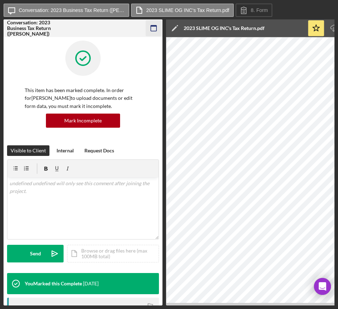
click at [153, 21] on icon "button" at bounding box center [154, 28] width 16 height 16
